Goal: Information Seeking & Learning: Check status

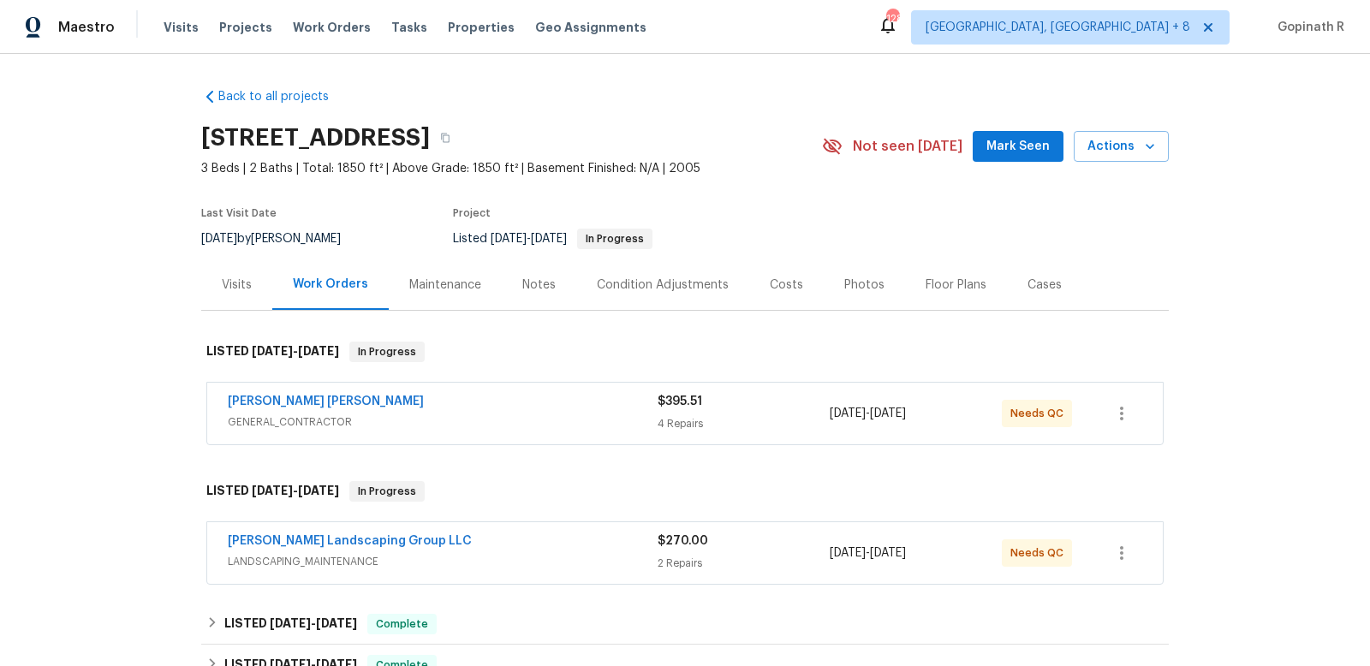
click at [240, 282] on div "Visits" at bounding box center [237, 284] width 30 height 17
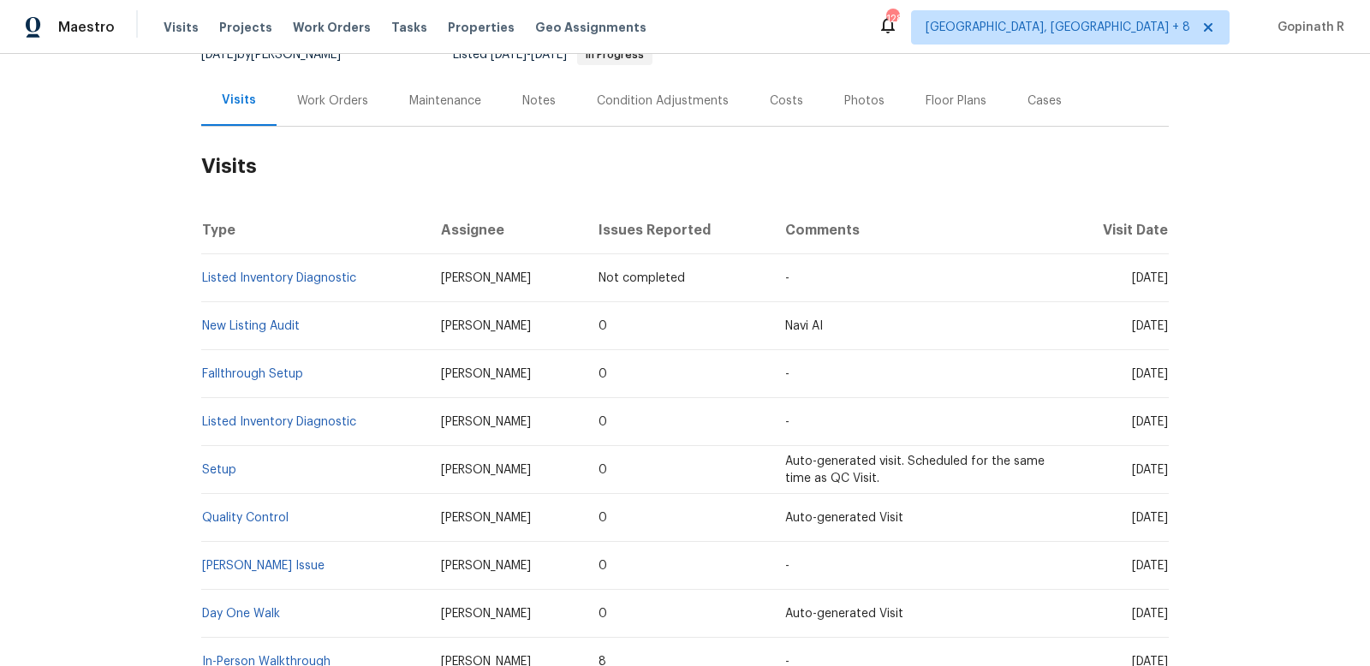
scroll to position [199, 0]
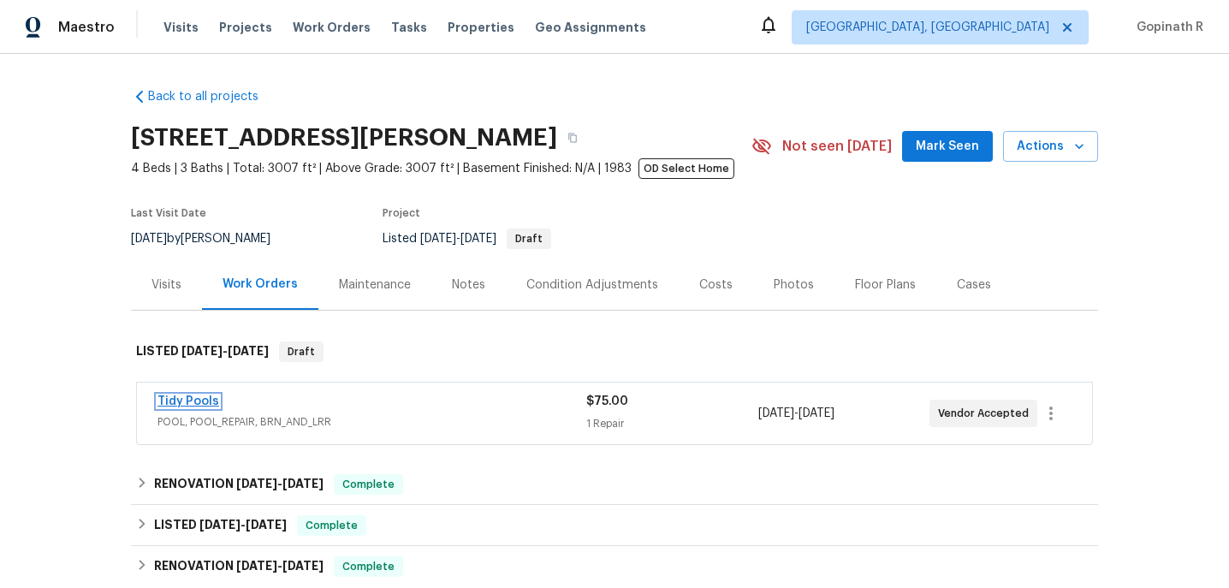
click at [201, 397] on link "Tidy Pools" at bounding box center [189, 401] width 62 height 12
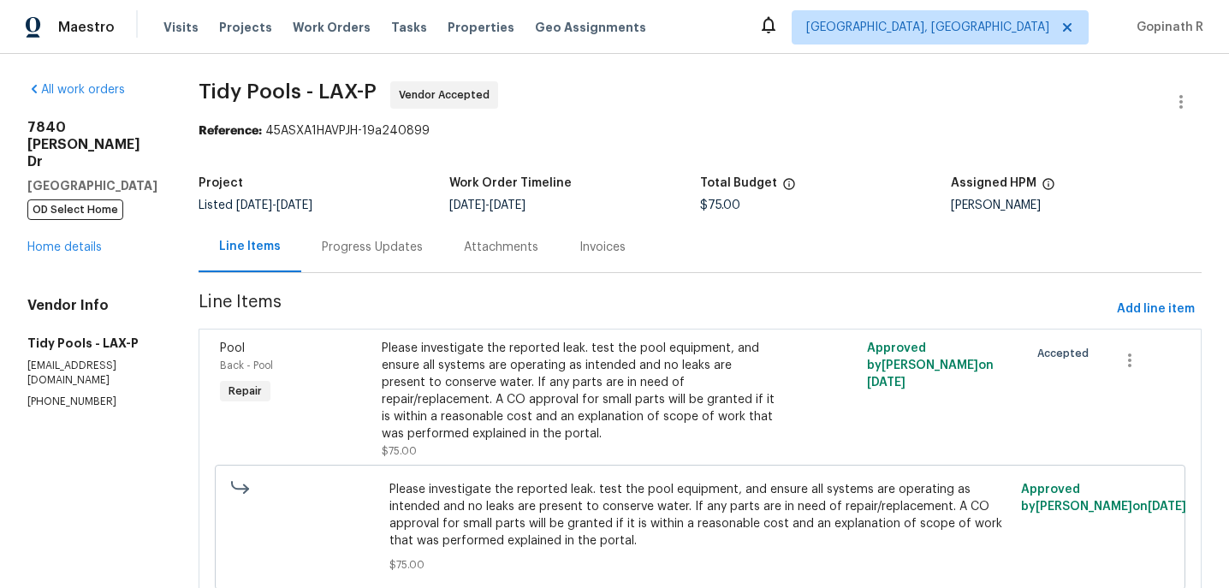
click at [391, 253] on div "Progress Updates" at bounding box center [372, 247] width 101 height 17
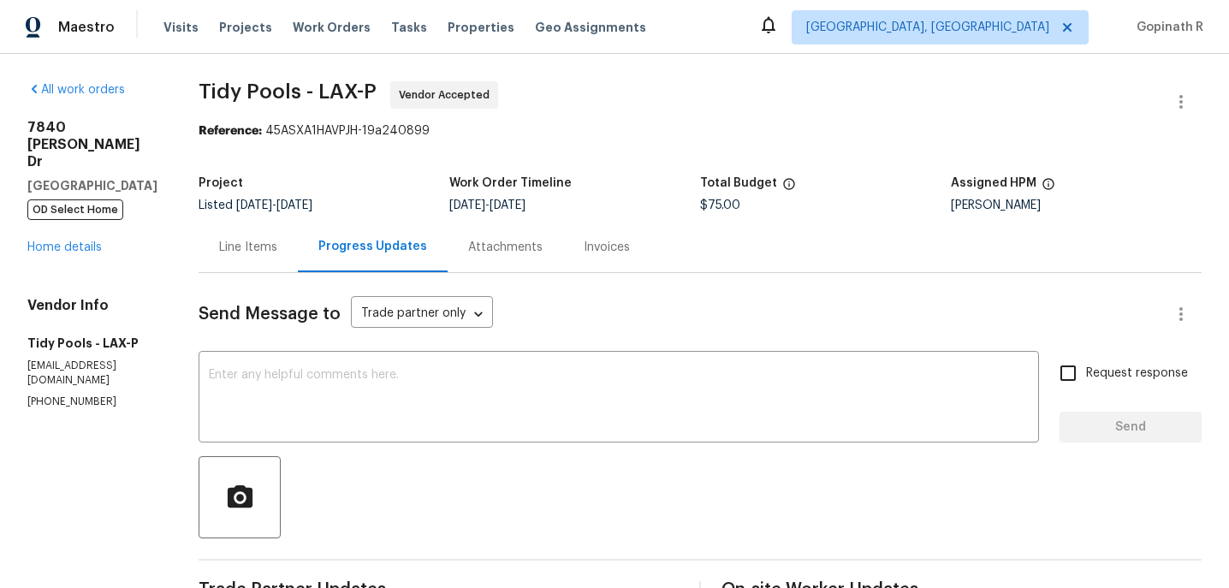
click at [263, 251] on div "Line Items" at bounding box center [248, 247] width 58 height 17
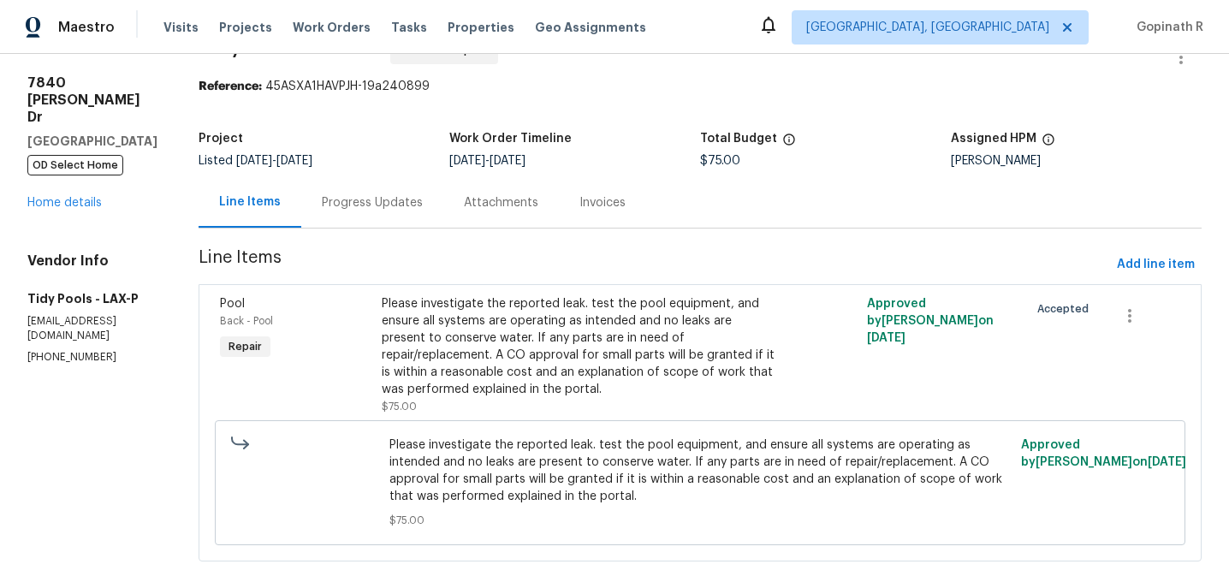
scroll to position [66, 0]
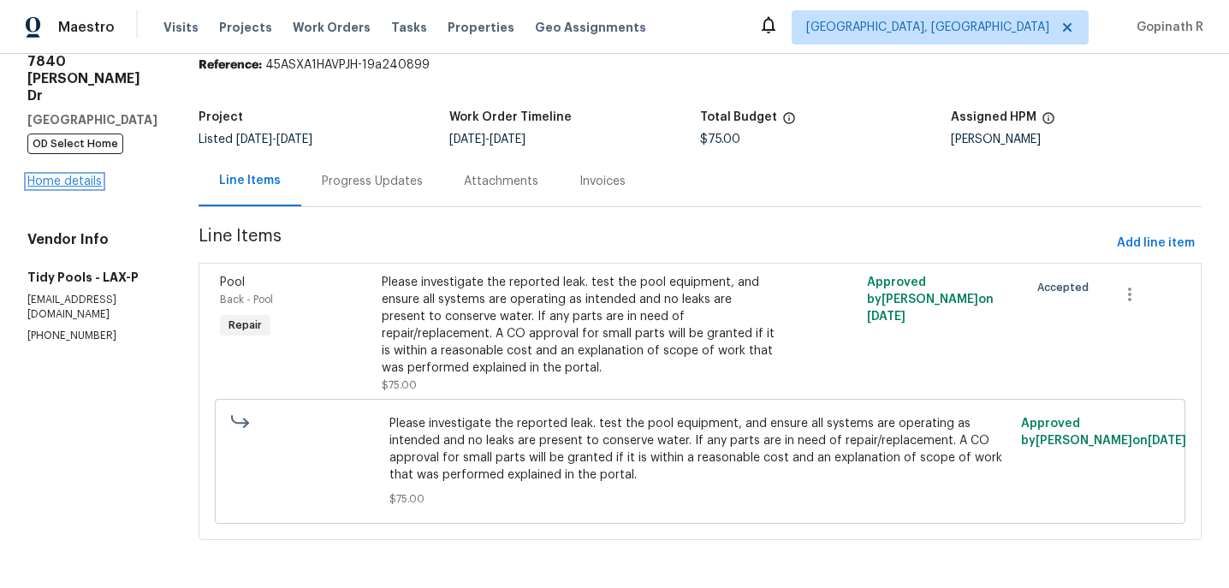
click at [92, 175] on link "Home details" at bounding box center [64, 181] width 74 height 12
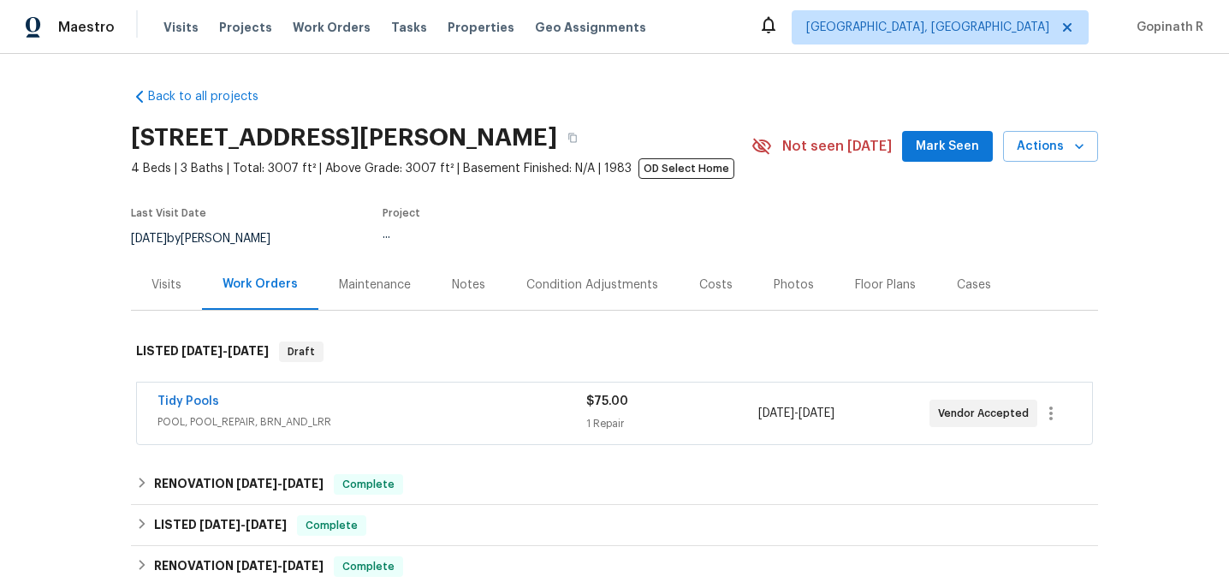
scroll to position [114, 0]
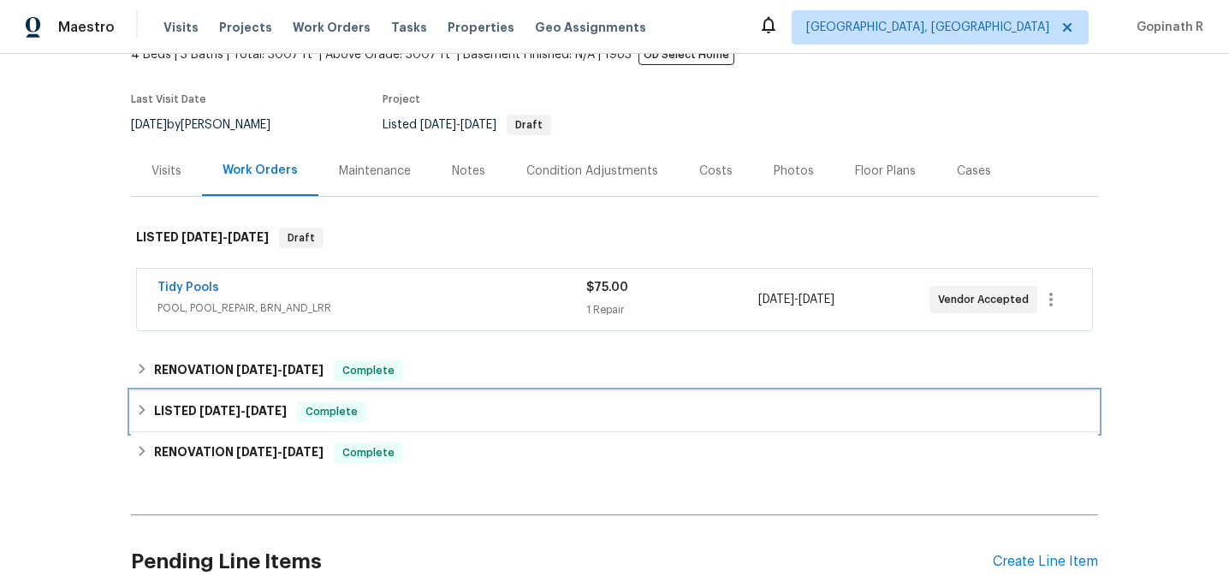
click at [329, 401] on div "LISTED 8/30/25 - 9/1/25 Complete" at bounding box center [614, 411] width 967 height 41
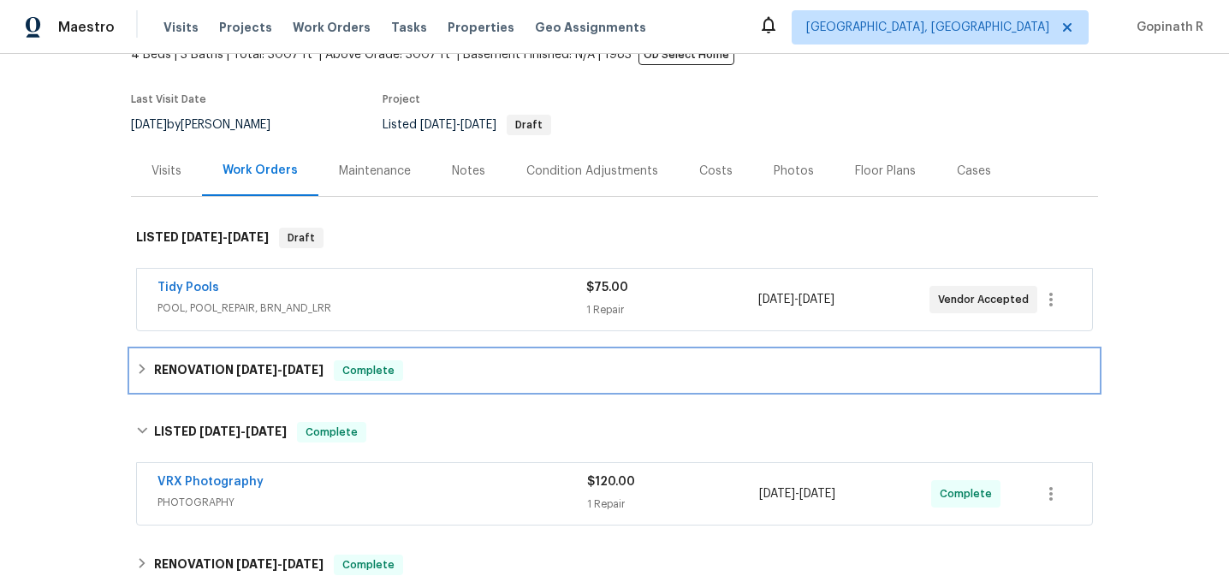
click at [324, 373] on span "9/10/25" at bounding box center [302, 370] width 41 height 12
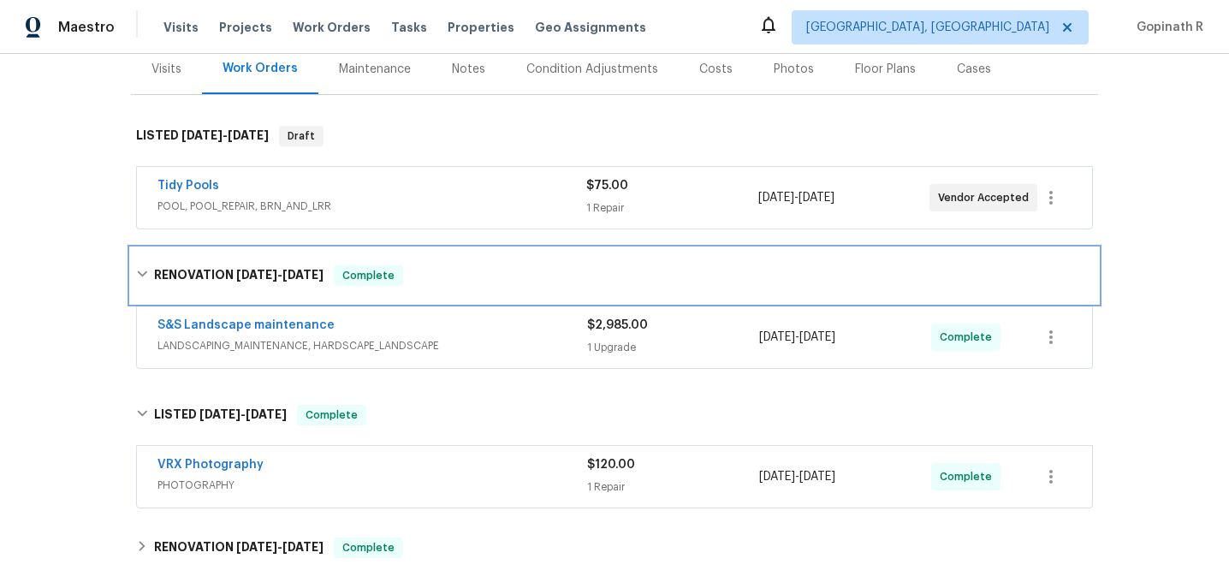
scroll to position [220, 0]
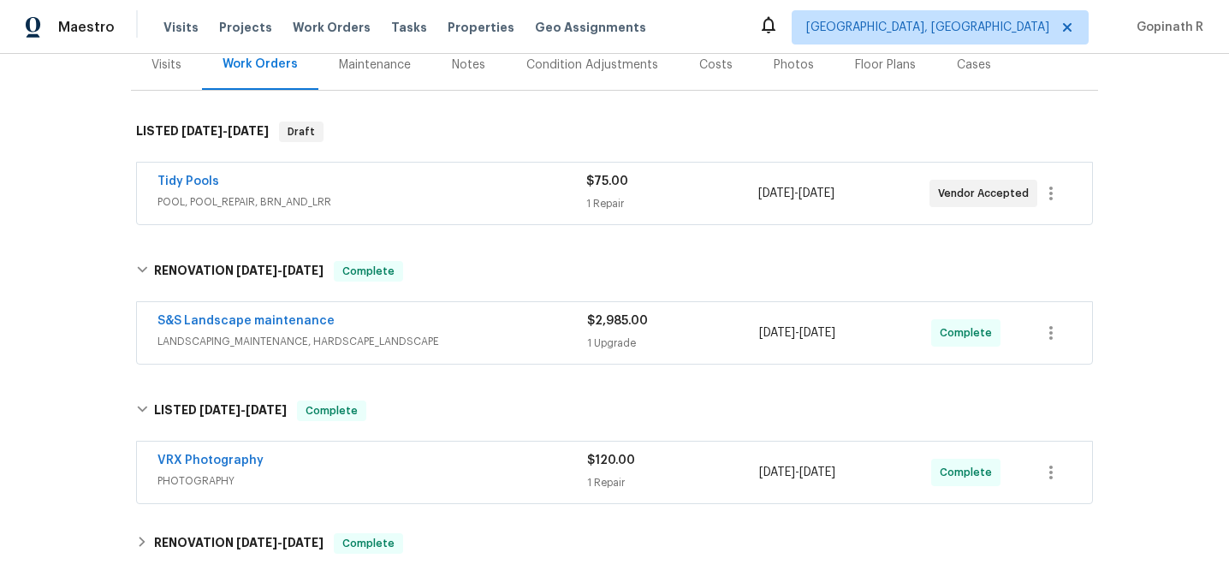
click at [508, 321] on div "S&S Landscape maintenance" at bounding box center [373, 322] width 430 height 21
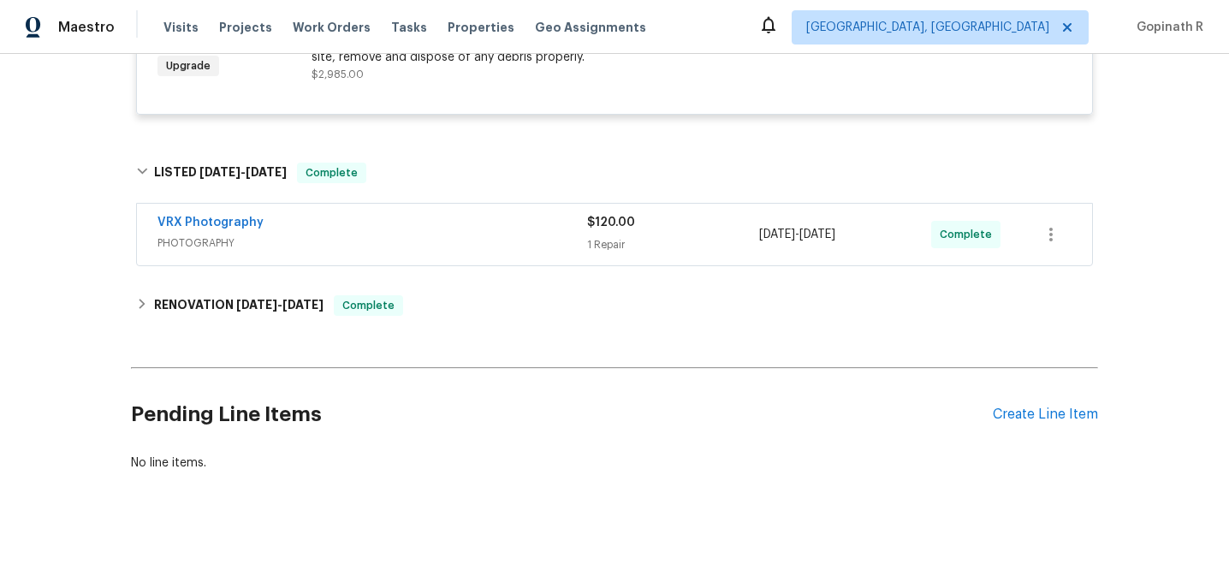
scroll to position [642, 0]
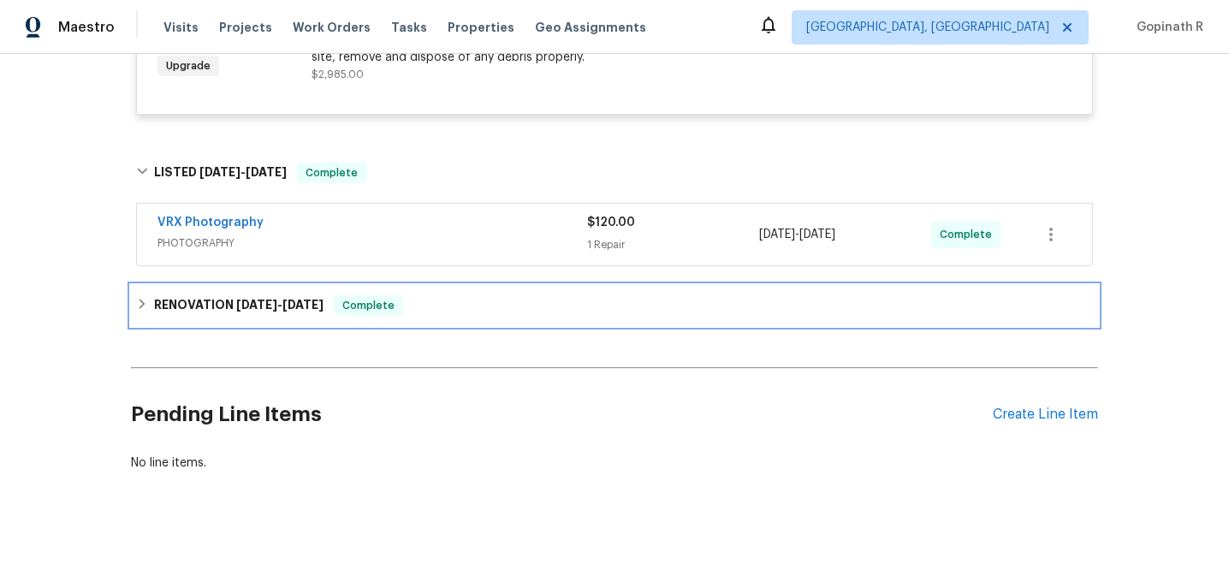
click at [431, 311] on div "RENOVATION 4/10/25 - 8/21/25 Complete" at bounding box center [614, 305] width 957 height 21
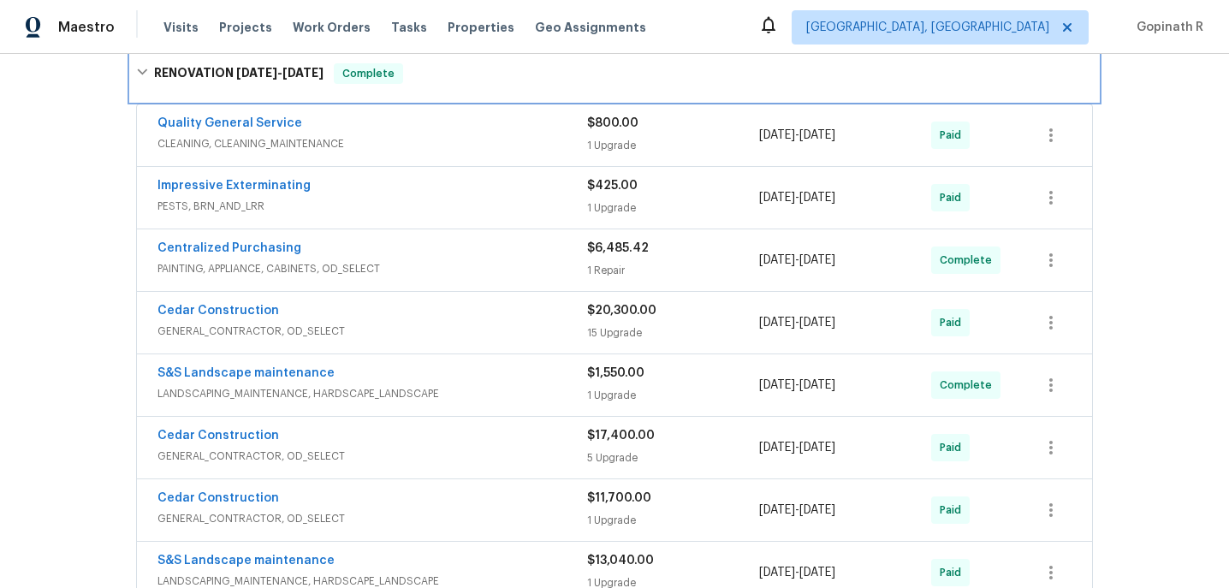
scroll to position [873, 0]
